Goal: Transaction & Acquisition: Purchase product/service

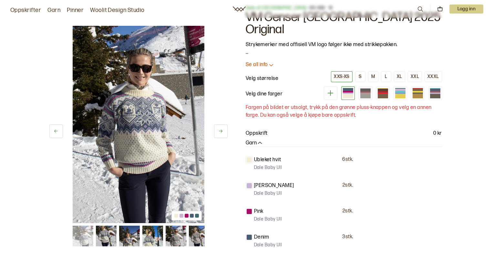
scroll to position [32, 0]
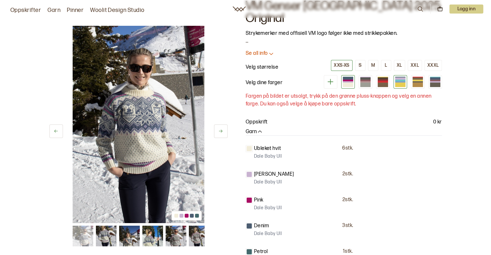
click at [398, 81] on div at bounding box center [400, 82] width 10 height 2
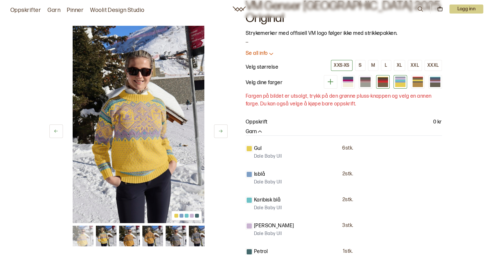
click at [388, 83] on div at bounding box center [383, 85] width 10 height 5
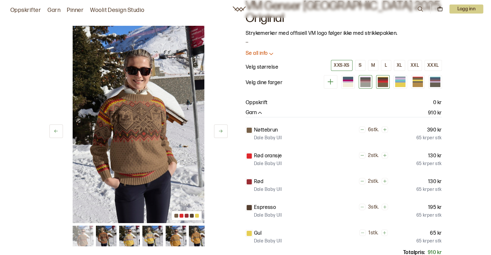
click at [367, 83] on div at bounding box center [365, 85] width 10 height 5
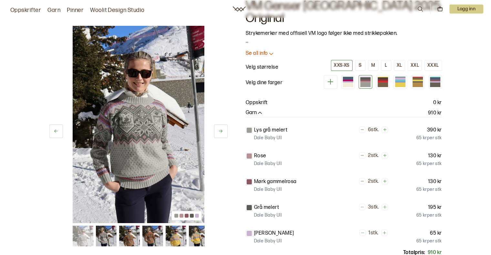
click at [335, 78] on icon at bounding box center [330, 82] width 8 height 8
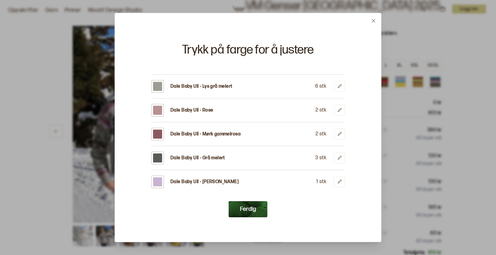
click at [371, 20] on icon at bounding box center [373, 20] width 5 height 5
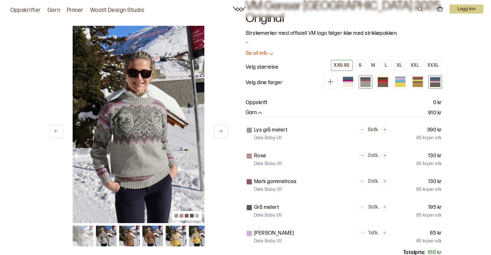
click at [433, 80] on div at bounding box center [435, 81] width 10 height 2
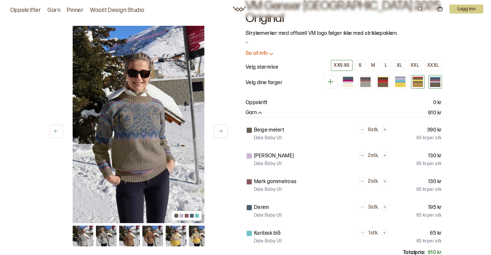
click at [423, 75] on div at bounding box center [418, 82] width 14 height 14
click at [399, 83] on div at bounding box center [400, 85] width 10 height 5
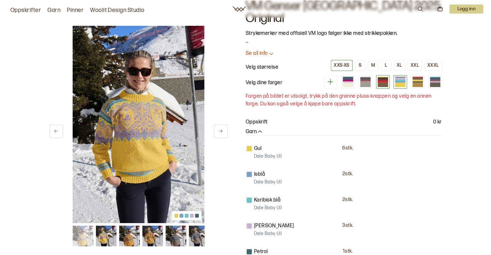
click at [379, 81] on div at bounding box center [383, 82] width 10 height 2
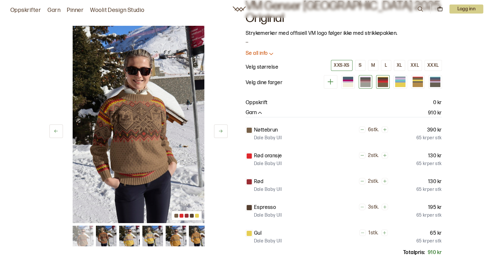
click at [364, 81] on div at bounding box center [365, 82] width 10 height 2
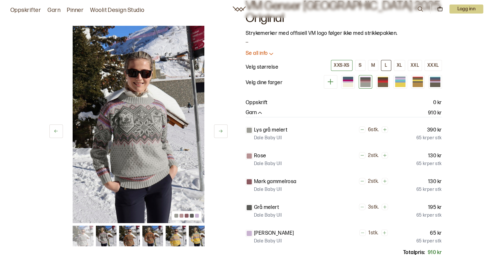
click at [390, 60] on button "L" at bounding box center [386, 65] width 10 height 11
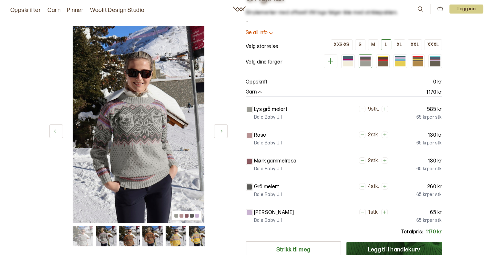
scroll to position [65, 0]
